Goal: Information Seeking & Learning: Learn about a topic

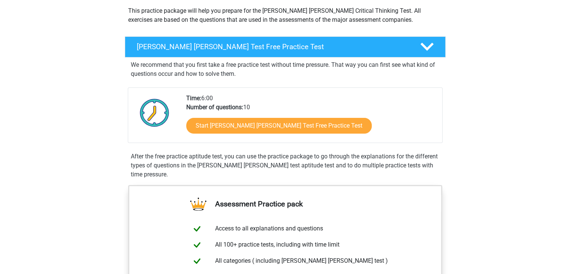
scroll to position [86, 0]
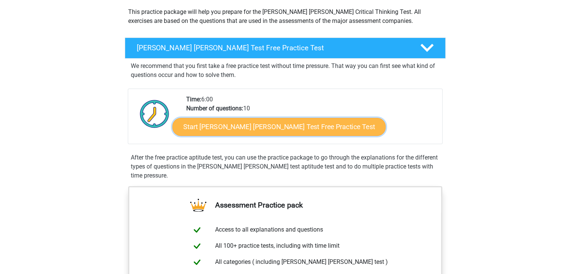
click at [267, 124] on link "Start Watson Glaser Test Free Practice Test" at bounding box center [278, 127] width 213 height 18
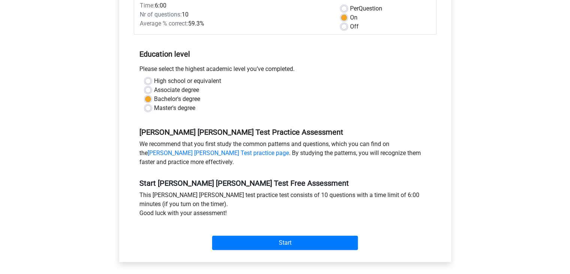
scroll to position [123, 0]
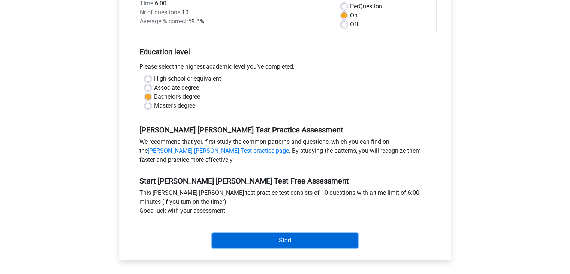
click at [291, 233] on input "Start" at bounding box center [285, 240] width 146 height 14
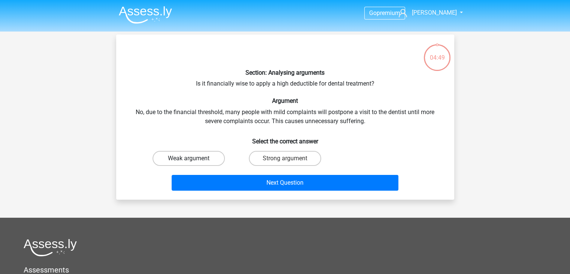
click at [195, 158] on label "Weak argument" at bounding box center [189, 158] width 72 height 15
click at [193, 158] on input "Weak argument" at bounding box center [191, 160] width 5 height 5
radio input "true"
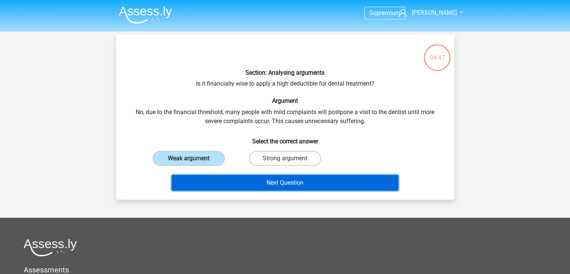
click at [304, 180] on button "Next Question" at bounding box center [285, 183] width 227 height 16
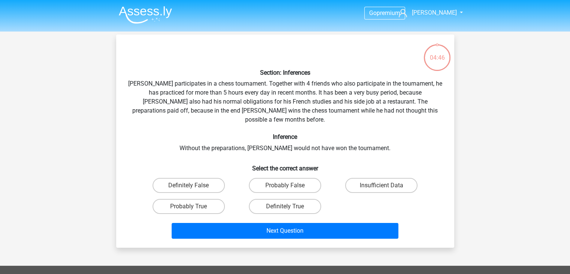
scroll to position [34, 0]
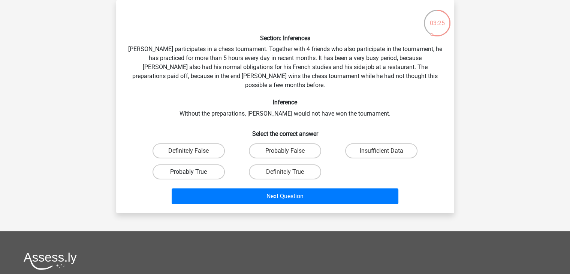
click at [169, 164] on label "Probably True" at bounding box center [189, 171] width 72 height 15
click at [189, 172] on input "Probably True" at bounding box center [191, 174] width 5 height 5
radio input "true"
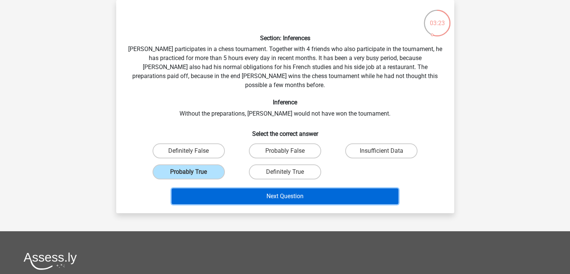
click at [248, 188] on button "Next Question" at bounding box center [285, 196] width 227 height 16
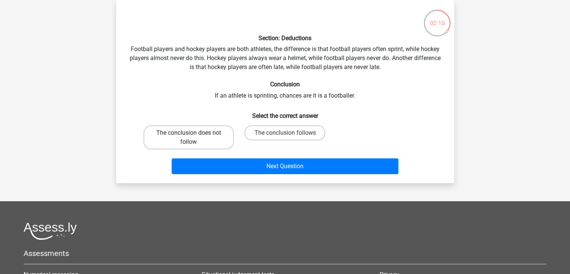
click at [175, 138] on label "The conclusion does not follow" at bounding box center [189, 137] width 90 height 24
click at [189, 138] on input "The conclusion does not follow" at bounding box center [191, 135] width 5 height 5
radio input "true"
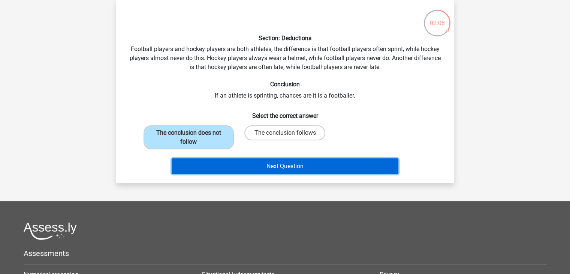
click at [268, 164] on button "Next Question" at bounding box center [285, 166] width 227 height 16
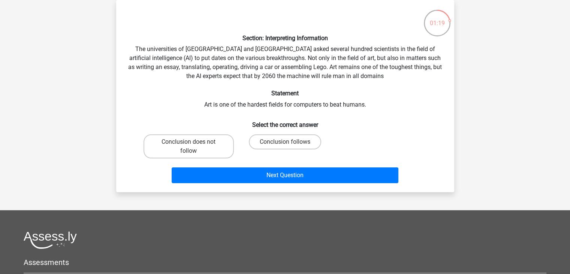
click at [285, 144] on input "Conclusion follows" at bounding box center [287, 144] width 5 height 5
radio input "true"
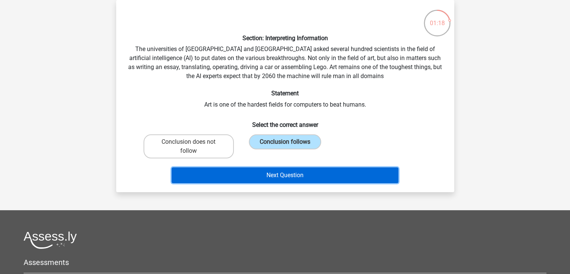
click at [275, 177] on button "Next Question" at bounding box center [285, 175] width 227 height 16
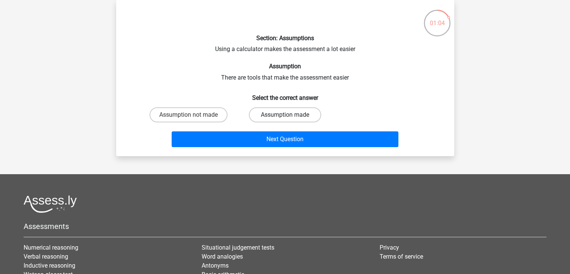
click at [268, 113] on label "Assumption made" at bounding box center [285, 114] width 72 height 15
click at [285, 115] on input "Assumption made" at bounding box center [287, 117] width 5 height 5
radio input "true"
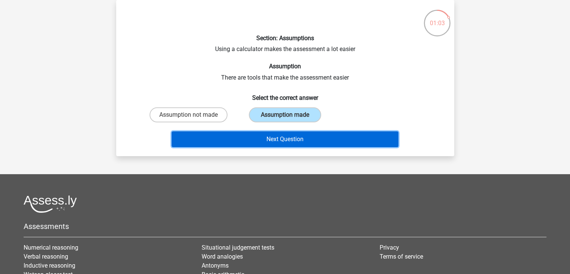
click at [261, 137] on button "Next Question" at bounding box center [285, 139] width 227 height 16
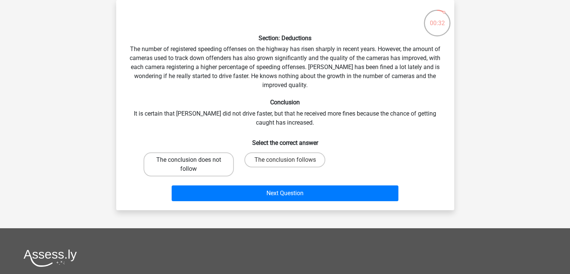
click at [178, 158] on label "The conclusion does not follow" at bounding box center [189, 164] width 90 height 24
click at [189, 160] on input "The conclusion does not follow" at bounding box center [191, 162] width 5 height 5
radio input "true"
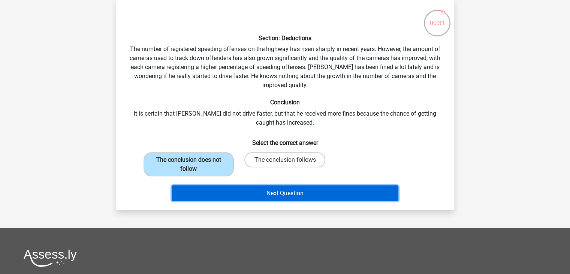
click at [217, 192] on button "Next Question" at bounding box center [285, 193] width 227 height 16
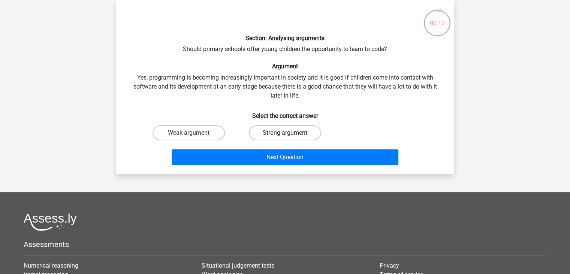
click at [260, 134] on label "Strong argument" at bounding box center [285, 132] width 72 height 15
click at [285, 134] on input "Strong argument" at bounding box center [287, 135] width 5 height 5
radio input "true"
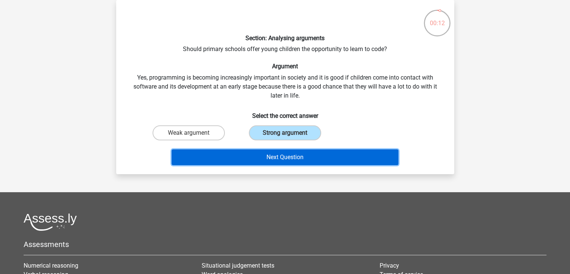
click at [258, 156] on button "Next Question" at bounding box center [285, 157] width 227 height 16
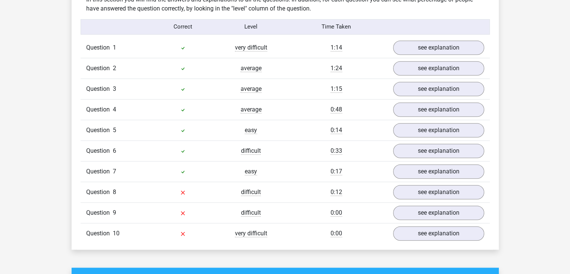
scroll to position [600, 0]
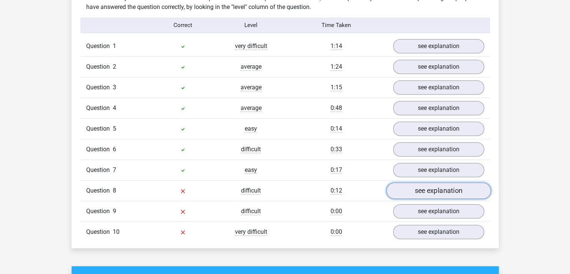
click at [433, 186] on link "see explanation" at bounding box center [438, 190] width 105 height 16
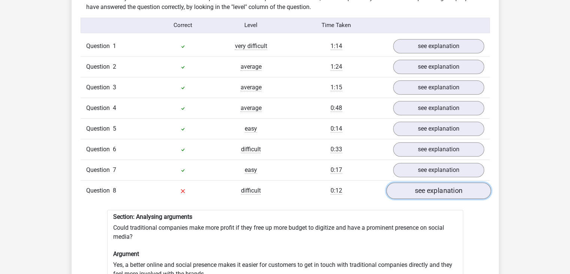
click at [433, 186] on link "see explanation" at bounding box center [438, 190] width 105 height 16
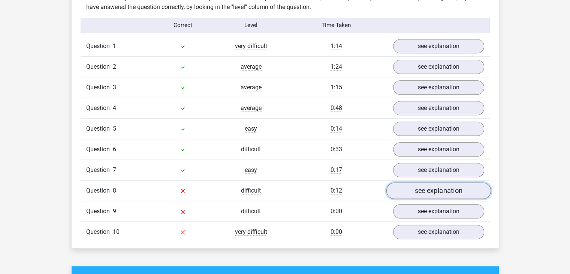
click at [433, 186] on link "see explanation" at bounding box center [438, 190] width 105 height 16
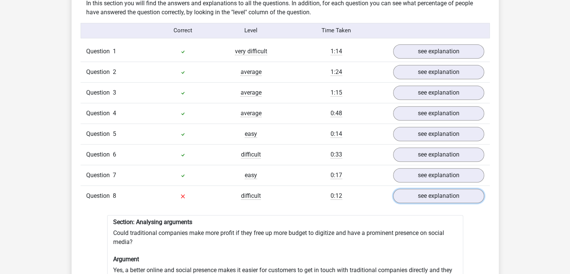
scroll to position [617, 0]
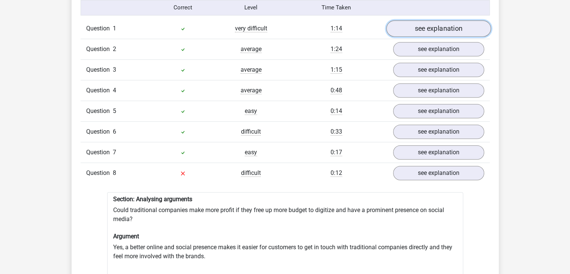
click at [458, 24] on link "see explanation" at bounding box center [438, 28] width 105 height 16
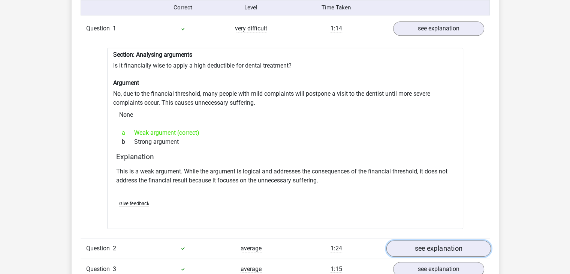
click at [427, 244] on link "see explanation" at bounding box center [438, 248] width 105 height 16
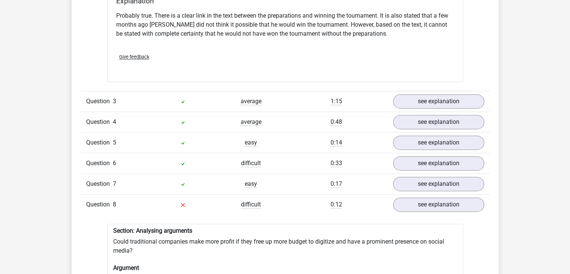
scroll to position [1050, 0]
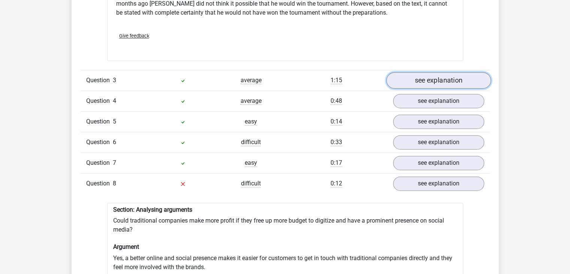
click at [434, 73] on link "see explanation" at bounding box center [438, 80] width 105 height 16
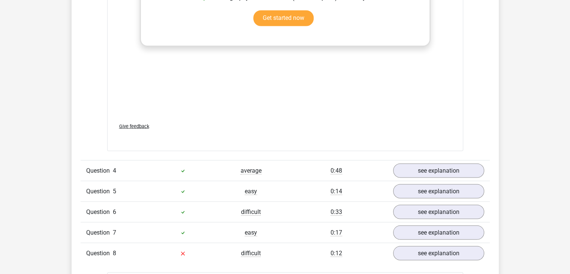
scroll to position [1386, 0]
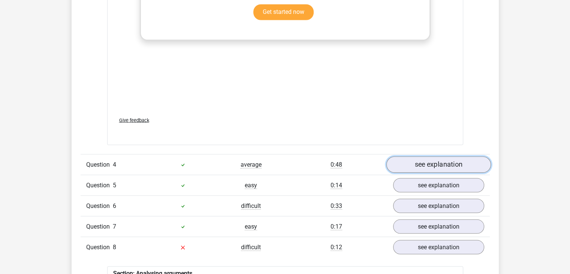
click at [454, 157] on link "see explanation" at bounding box center [438, 164] width 105 height 16
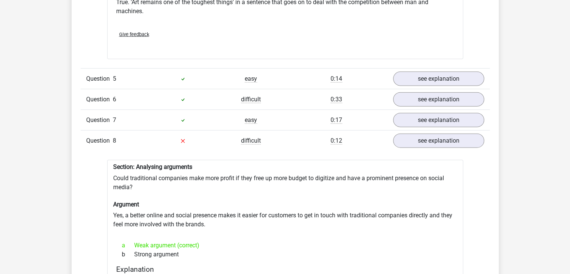
scroll to position [1703, 0]
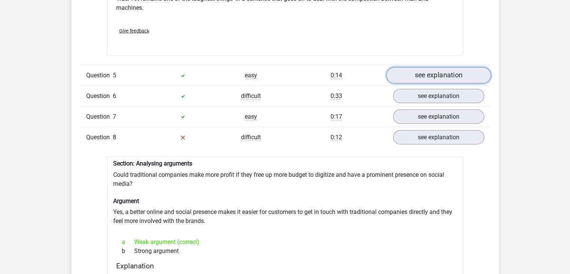
click at [423, 73] on link "see explanation" at bounding box center [438, 75] width 105 height 16
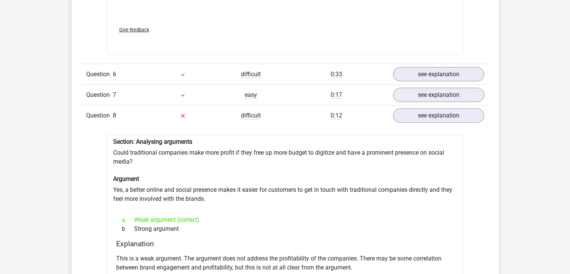
scroll to position [2144, 0]
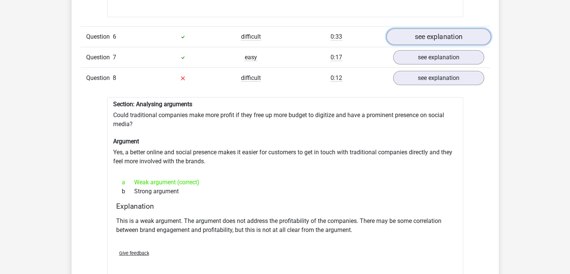
click at [434, 35] on link "see explanation" at bounding box center [438, 36] width 105 height 16
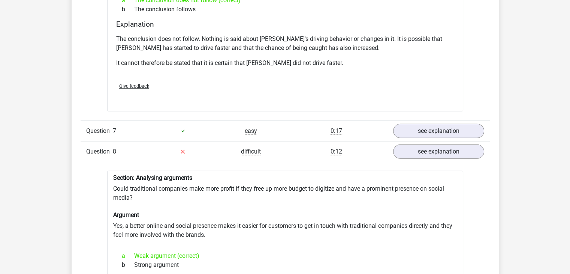
scroll to position [2344, 0]
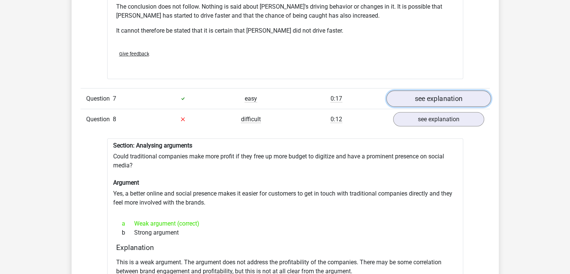
click at [445, 90] on link "see explanation" at bounding box center [438, 98] width 105 height 16
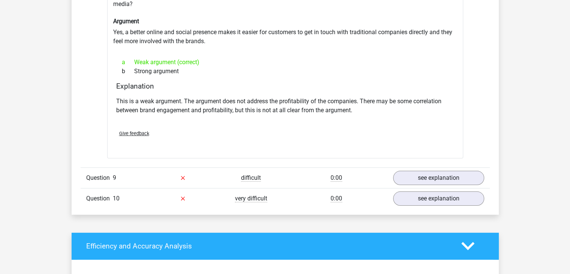
scroll to position [2954, 0]
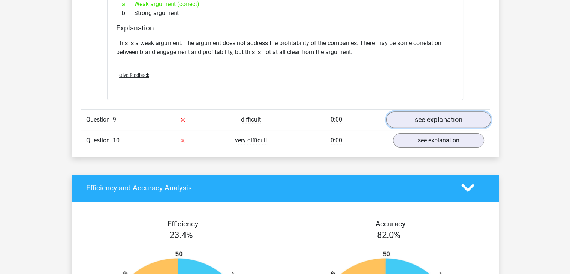
click at [437, 111] on link "see explanation" at bounding box center [438, 119] width 105 height 16
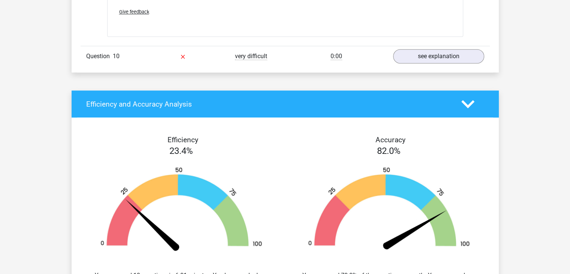
scroll to position [3441, 0]
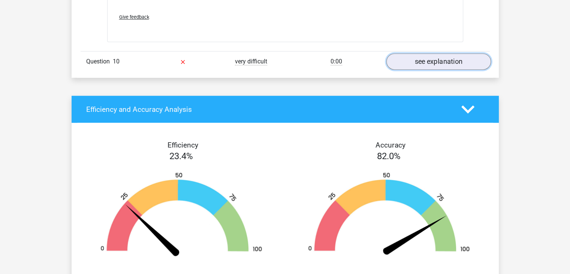
click at [431, 53] on link "see explanation" at bounding box center [438, 61] width 105 height 16
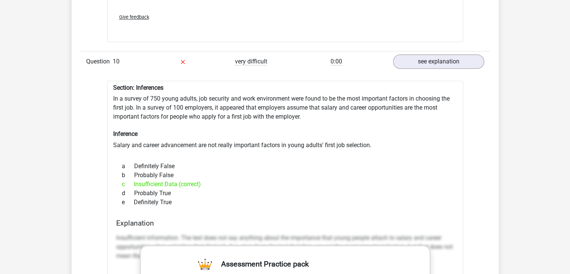
scroll to position [3442, 0]
